Goal: Information Seeking & Learning: Learn about a topic

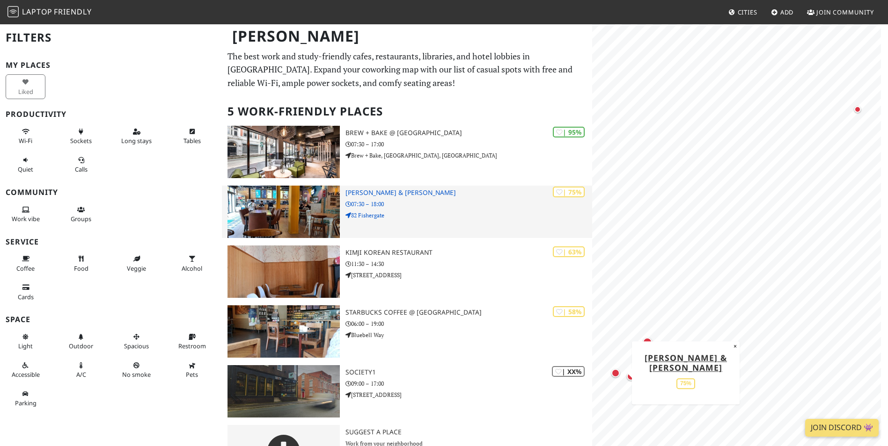
click at [493, 200] on p "07:30 – 18:00" at bounding box center [468, 204] width 247 height 9
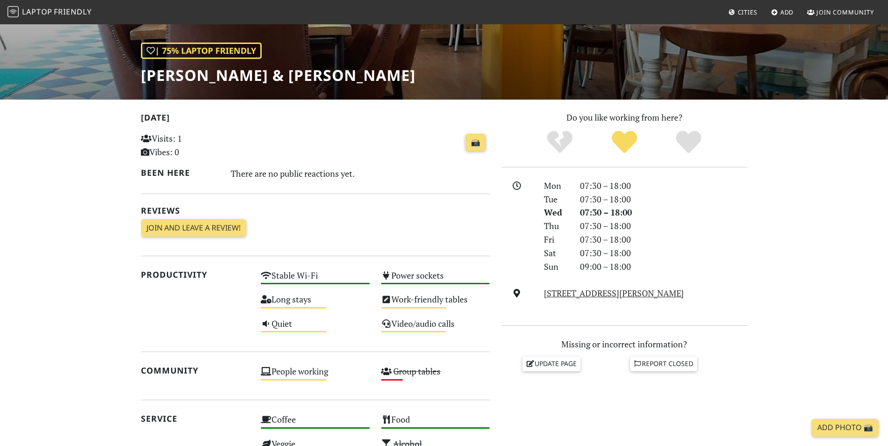
scroll to position [110, 0]
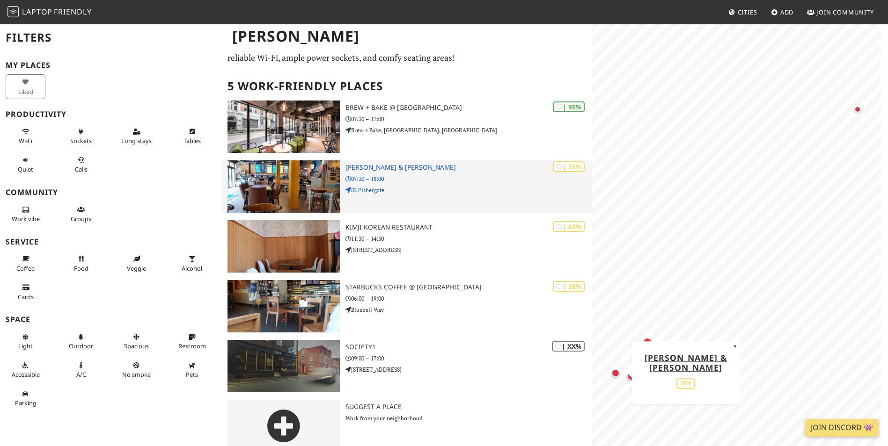
scroll to position [39, 0]
